Goal: Task Accomplishment & Management: Complete application form

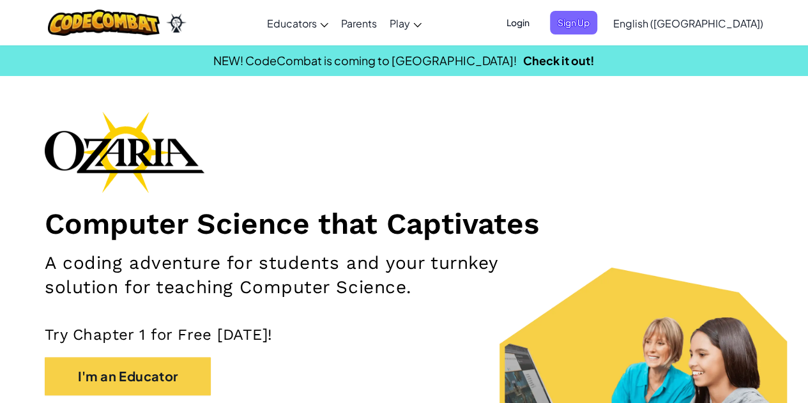
click at [537, 14] on span "Login" at bounding box center [518, 23] width 38 height 24
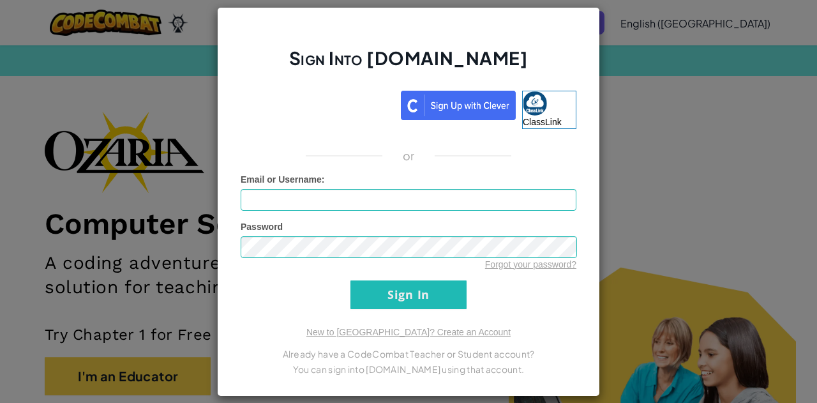
click at [694, 178] on div "Sign Into [DOMAIN_NAME] ClassLink or Unknown Error Email or Username : Password…" at bounding box center [408, 201] width 817 height 403
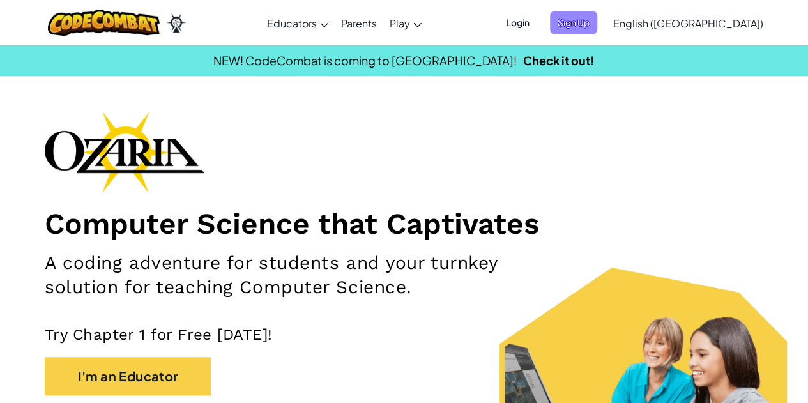
click at [597, 21] on span "Sign Up" at bounding box center [573, 23] width 47 height 24
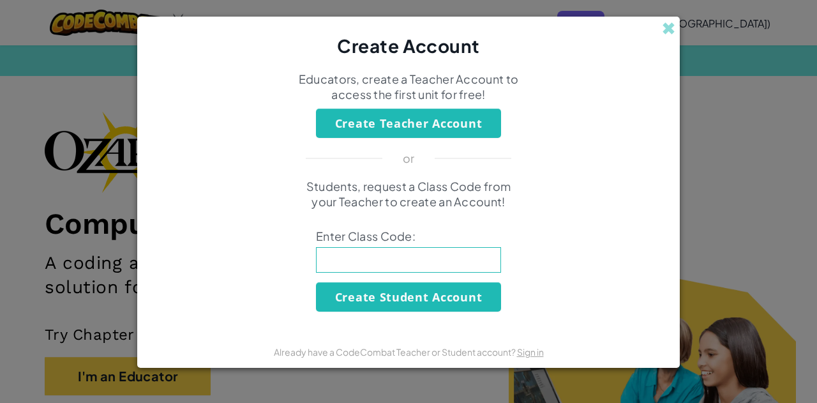
click at [341, 252] on input at bounding box center [408, 260] width 185 height 26
type input "UnderSharePig"
click at [393, 291] on button "Create Student Account" at bounding box center [408, 296] width 185 height 29
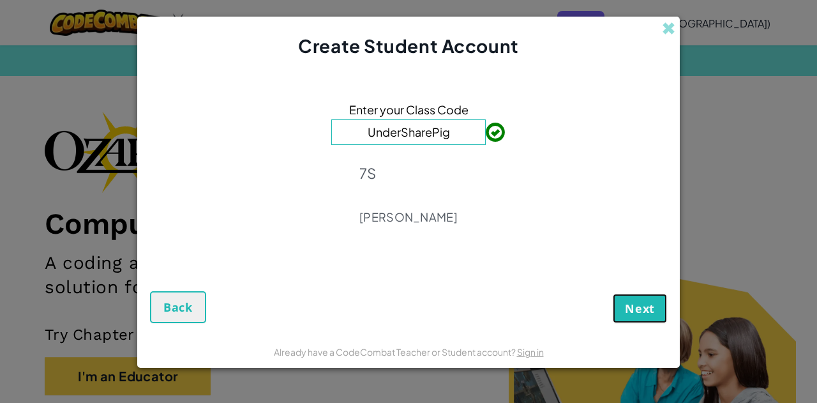
click at [639, 305] on span "Next" at bounding box center [640, 308] width 30 height 15
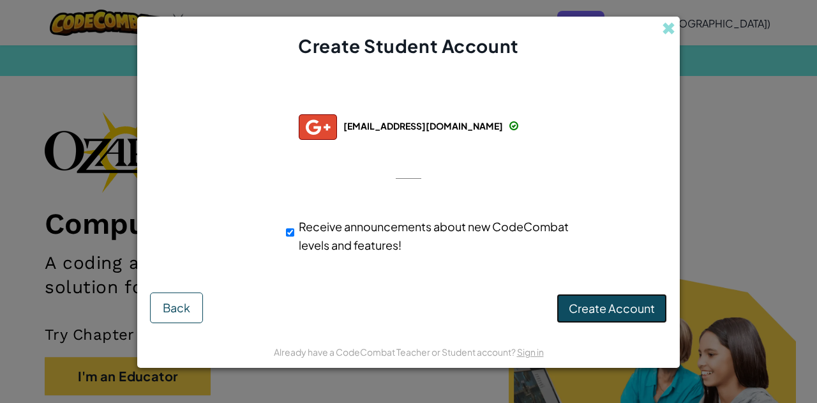
click at [604, 315] on button "Create Account" at bounding box center [612, 308] width 110 height 29
click at [603, 307] on button "Create Account" at bounding box center [612, 308] width 110 height 29
drag, startPoint x: 605, startPoint y: 303, endPoint x: 613, endPoint y: 333, distance: 30.3
click at [613, 333] on form "Successfully connected with: [PERSON_NAME][EMAIL_ADDRESS][DOMAIN_NAME] [EMAIL_A…" at bounding box center [408, 197] width 543 height 277
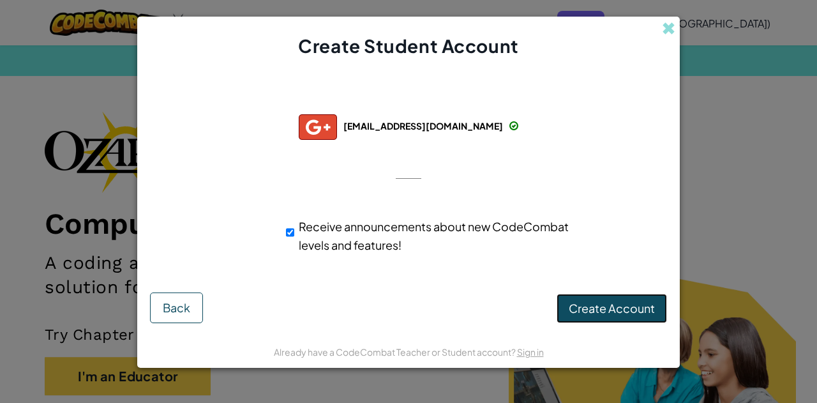
click at [597, 306] on button "Create Account" at bounding box center [612, 308] width 110 height 29
click at [668, 31] on span at bounding box center [668, 28] width 13 height 13
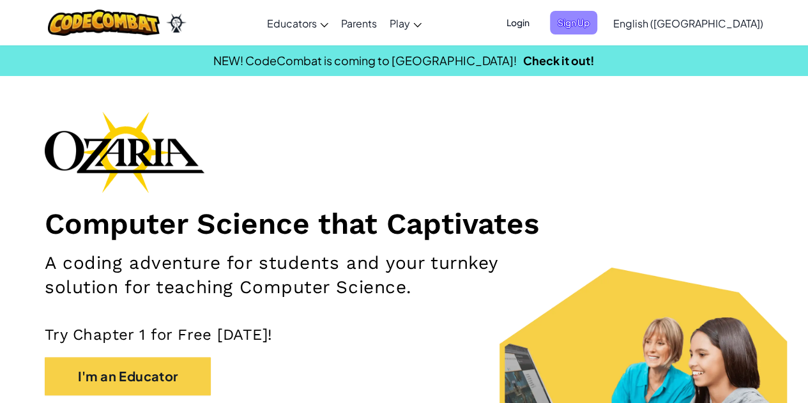
click at [597, 27] on span "Sign Up" at bounding box center [573, 23] width 47 height 24
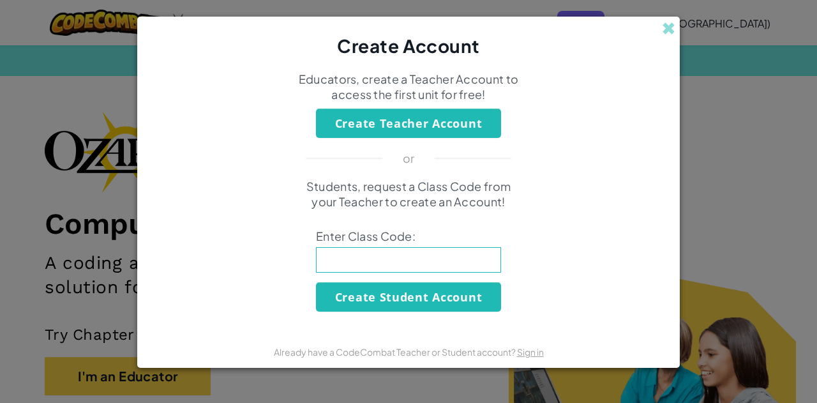
click at [414, 262] on input at bounding box center [408, 260] width 185 height 26
type input "UnderSharePig"
click at [445, 299] on button "Create Student Account" at bounding box center [408, 296] width 185 height 29
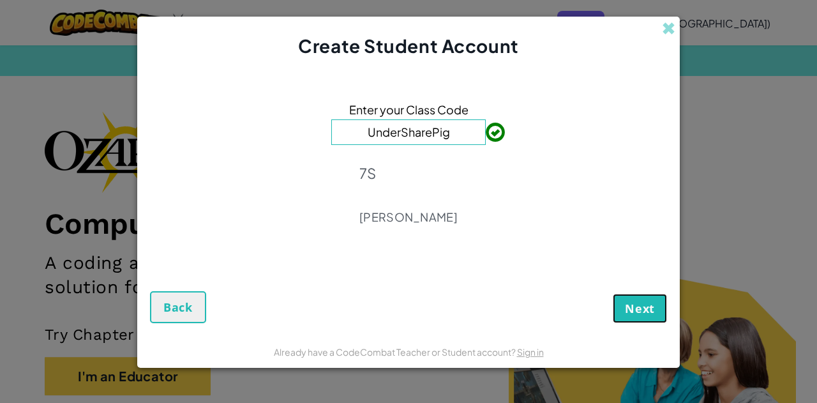
click at [649, 314] on span "Next" at bounding box center [640, 308] width 30 height 15
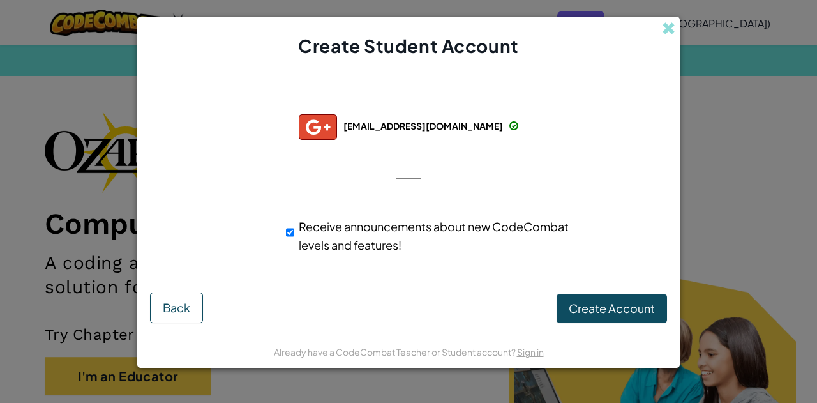
click at [290, 237] on input "Receive announcements about new CodeCombat levels and features!" at bounding box center [290, 233] width 8 height 26
checkbox input "false"
click at [607, 317] on button "Create Account" at bounding box center [612, 308] width 110 height 29
click at [629, 312] on button "Create Account" at bounding box center [612, 308] width 110 height 29
click at [669, 28] on span at bounding box center [668, 28] width 13 height 13
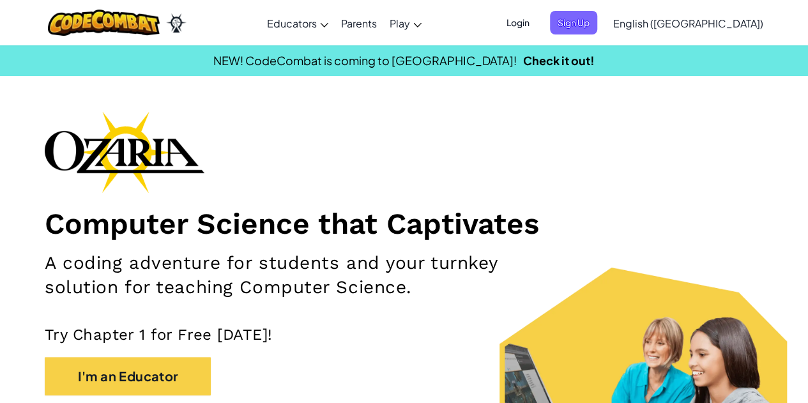
click at [537, 25] on span "Login" at bounding box center [518, 23] width 38 height 24
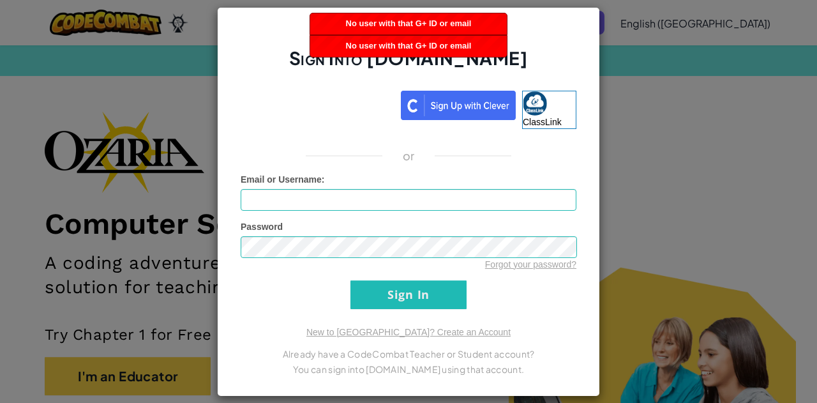
click at [669, 130] on div "Sign Into [DOMAIN_NAME] ClassLink or Unknown Error Email or Username : Password…" at bounding box center [408, 201] width 817 height 403
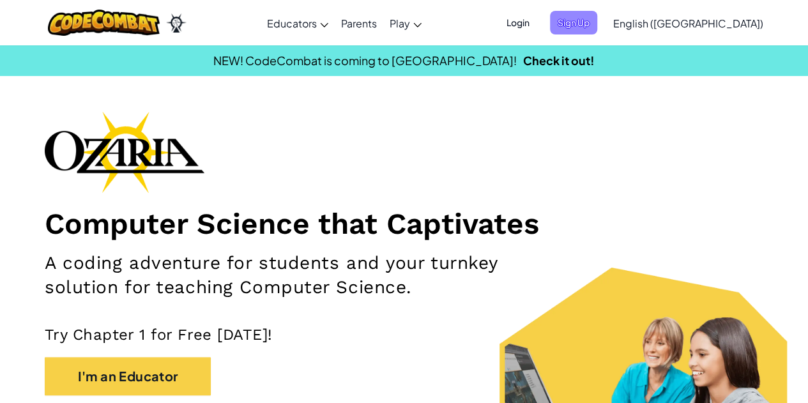
click at [597, 14] on span "Sign Up" at bounding box center [573, 23] width 47 height 24
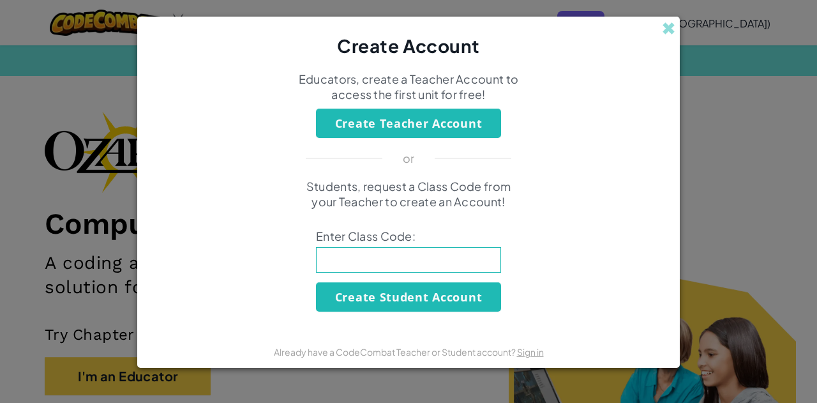
click at [433, 264] on input at bounding box center [408, 260] width 185 height 26
type input "UnderSharePig"
click at [450, 303] on button "Create Student Account" at bounding box center [408, 296] width 185 height 29
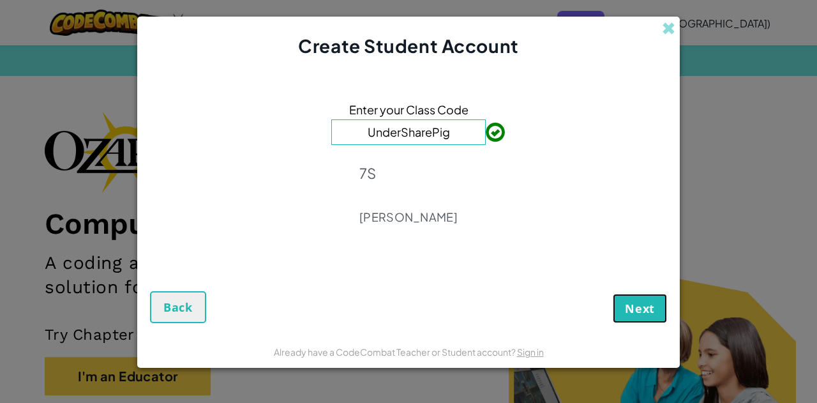
click at [638, 307] on span "Next" at bounding box center [640, 308] width 30 height 15
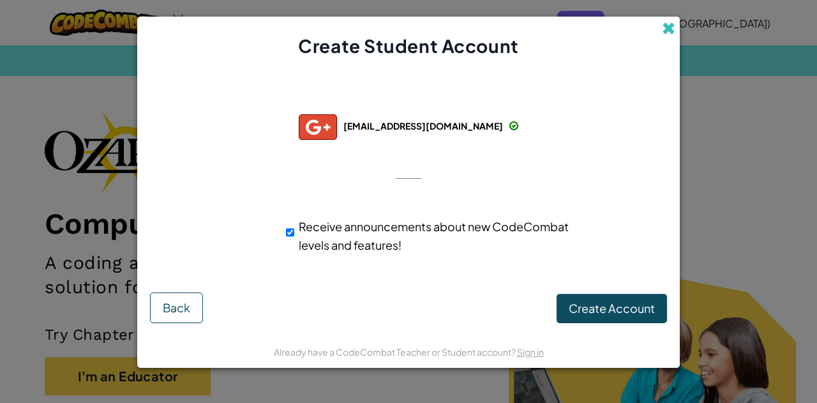
click at [666, 28] on span at bounding box center [668, 28] width 13 height 13
